Goal: Entertainment & Leisure: Consume media (video, audio)

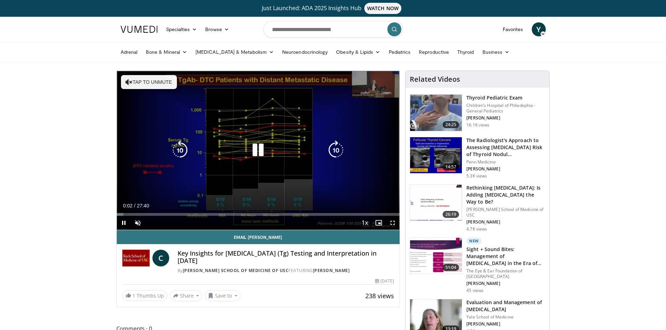
click at [260, 154] on icon "Video Player" at bounding box center [258, 151] width 20 height 20
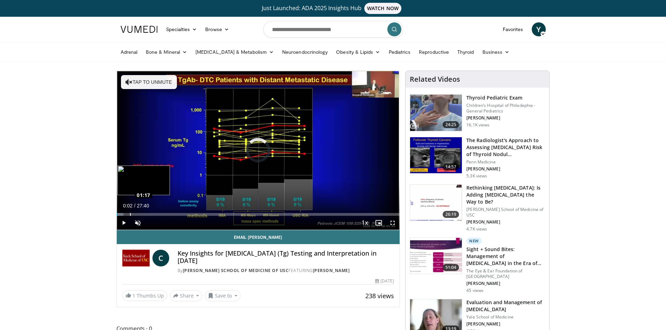
click at [130, 215] on div "Loaded : 2.39% 01:17 01:17" at bounding box center [258, 214] width 283 height 3
click at [391, 222] on span "Video Player" at bounding box center [393, 223] width 14 height 14
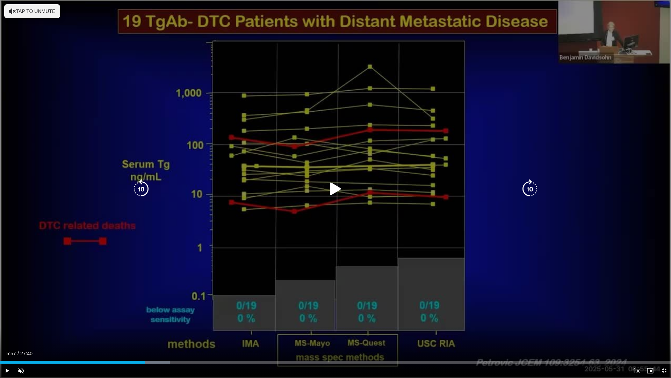
click at [53, 111] on div "10 seconds Tap to unmute" at bounding box center [335, 188] width 671 height 377
click at [338, 185] on icon "Video Player" at bounding box center [336, 189] width 20 height 20
click at [336, 192] on icon "Video Player" at bounding box center [336, 189] width 20 height 20
click at [335, 189] on icon "Video Player" at bounding box center [336, 189] width 20 height 20
click at [173, 255] on div "10 seconds Tap to unmute" at bounding box center [335, 188] width 671 height 377
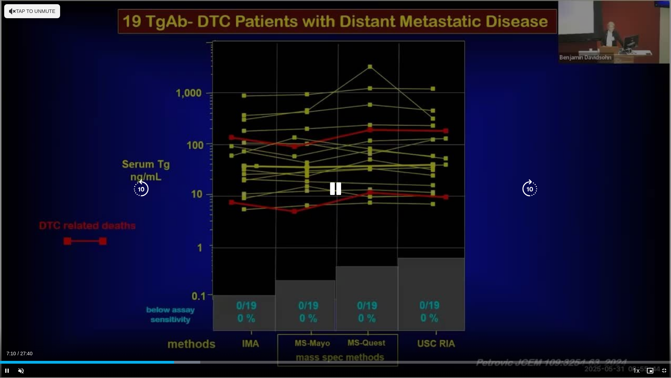
click at [334, 190] on icon "Video Player" at bounding box center [336, 189] width 20 height 20
click at [331, 158] on div "60 seconds Tap to unmute" at bounding box center [335, 188] width 671 height 377
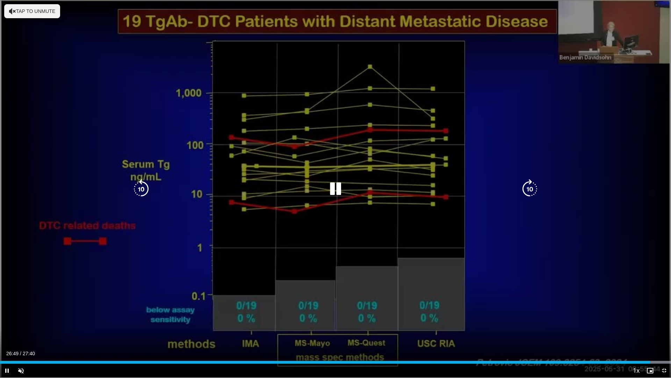
click at [333, 192] on icon "Video Player" at bounding box center [336, 189] width 20 height 20
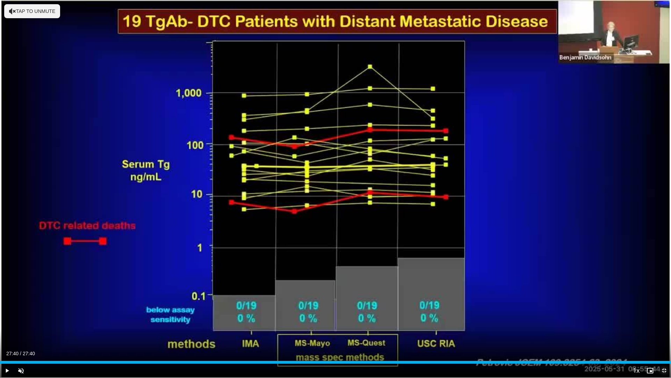
click at [662, 330] on span "Video Player" at bounding box center [664, 370] width 14 height 14
